Goal: Check status

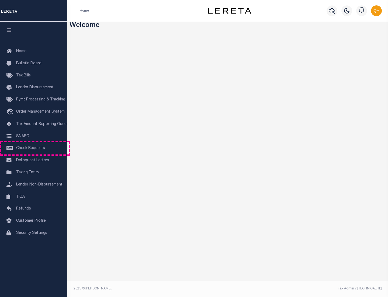
click at [34, 148] on span "Check Requests" at bounding box center [30, 148] width 29 height 4
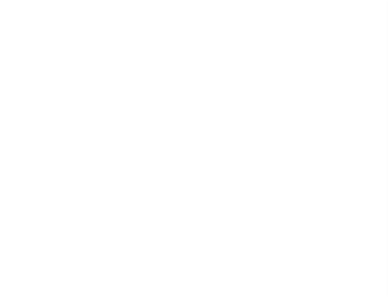
select select "50"
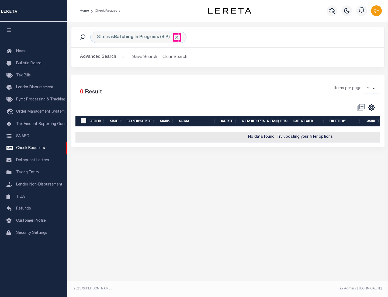
click at [177, 37] on span "Click to Remove" at bounding box center [177, 38] width 6 height 6
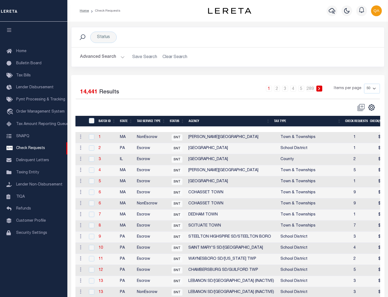
scroll to position [260, 0]
